Goal: Navigation & Orientation: Find specific page/section

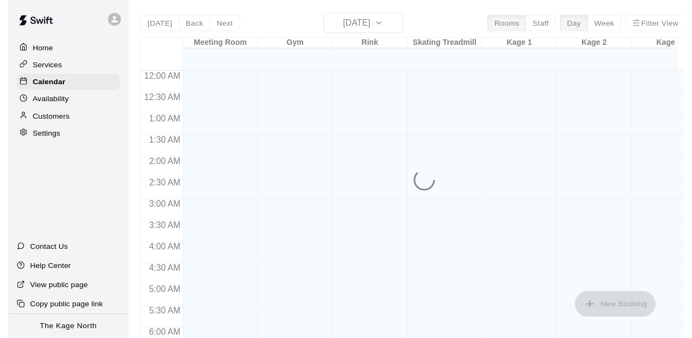
scroll to position [398, 0]
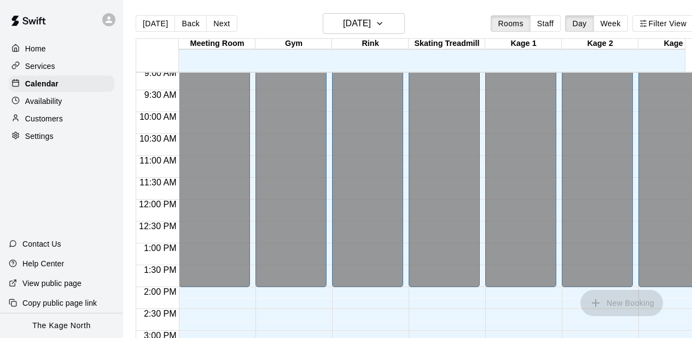
click at [113, 24] on icon at bounding box center [109, 20] width 10 height 10
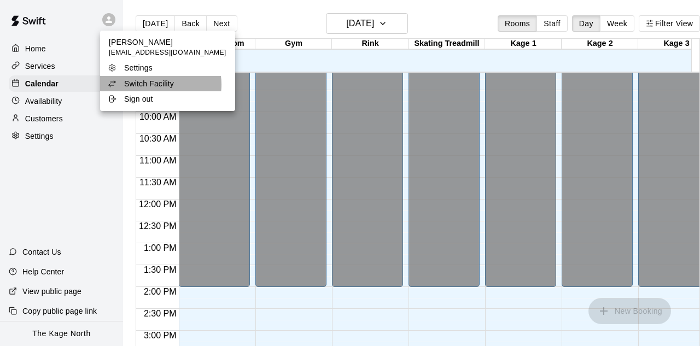
click at [160, 85] on p "Switch Facility" at bounding box center [149, 83] width 50 height 11
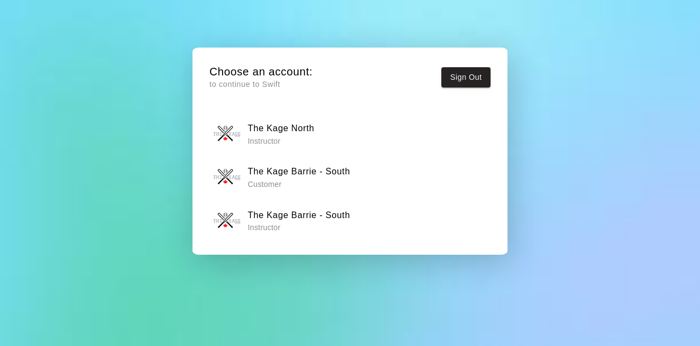
click at [274, 219] on h6 "The Kage Barrie - South" at bounding box center [299, 215] width 102 height 14
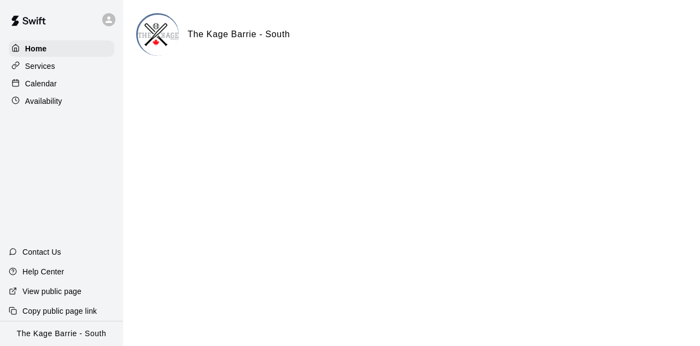
click at [60, 84] on div "Calendar" at bounding box center [62, 84] width 106 height 16
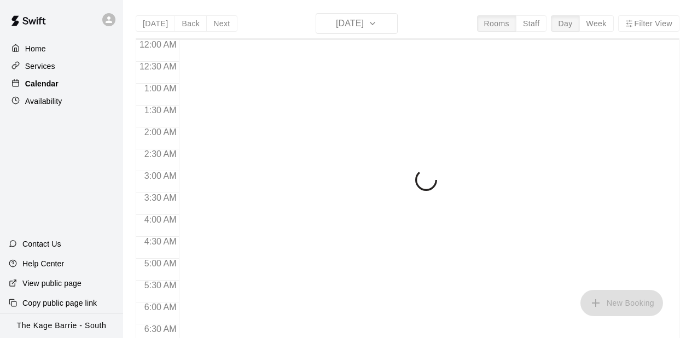
scroll to position [398, 0]
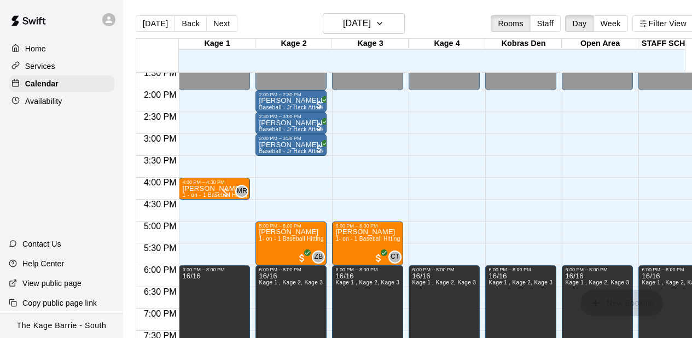
scroll to position [0, 22]
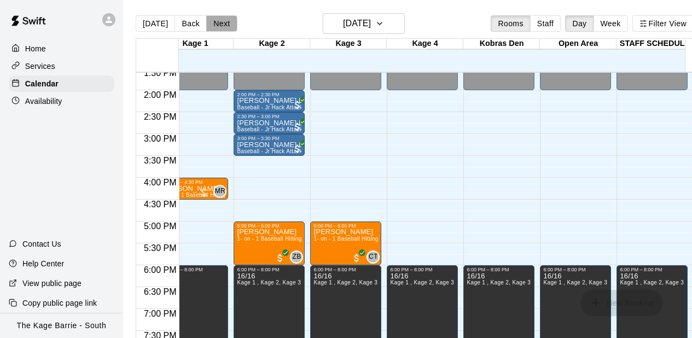
click at [225, 26] on button "Next" at bounding box center [221, 23] width 31 height 16
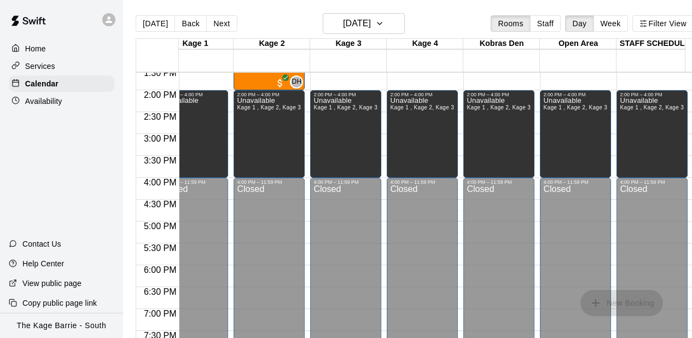
click at [275, 117] on div "Unavailable Kage 1 , Kage 2, Kage 3, Kage 4, Kobras Den, Open Area, STAFF SCHED…" at bounding box center [269, 266] width 65 height 338
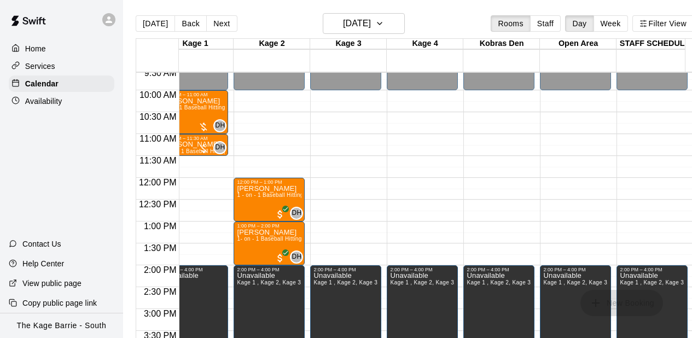
scroll to position [0, 0]
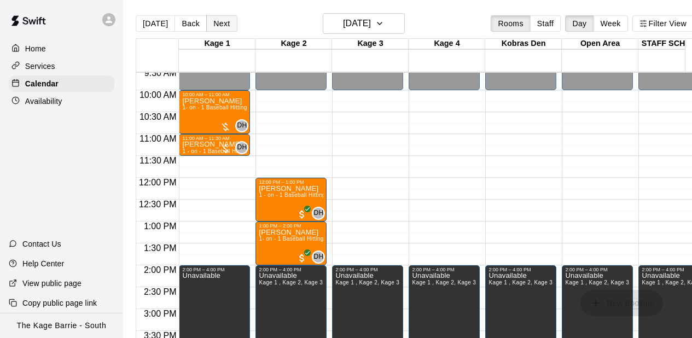
click at [223, 24] on button "Next" at bounding box center [221, 23] width 31 height 16
